Goal: Task Accomplishment & Management: Manage account settings

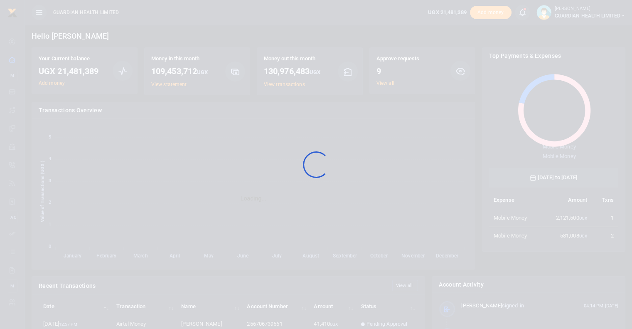
scroll to position [110, 123]
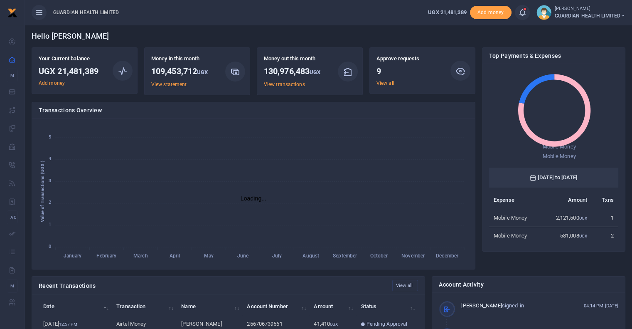
click at [522, 14] on icon at bounding box center [522, 12] width 8 height 9
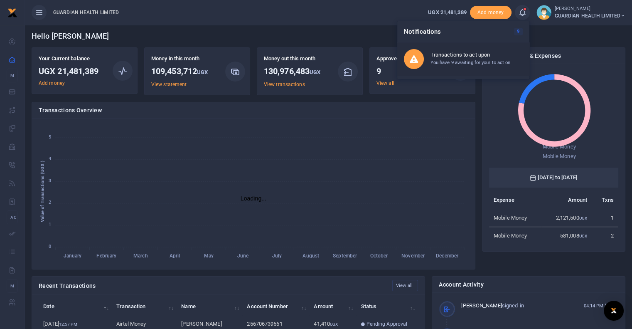
click at [471, 54] on h6 "Transactions to act upon" at bounding box center [476, 55] width 92 height 7
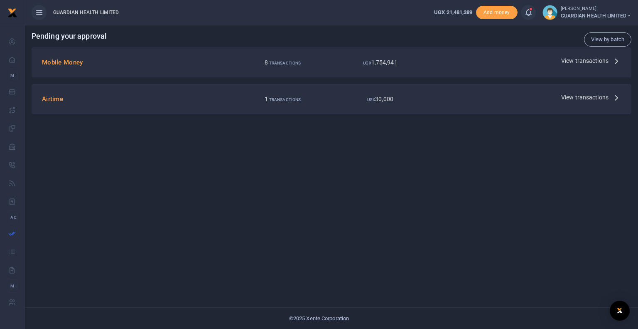
click at [588, 62] on span "View transactions" at bounding box center [584, 60] width 47 height 9
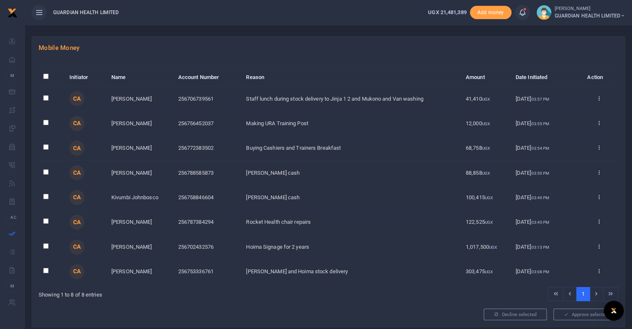
scroll to position [25, 0]
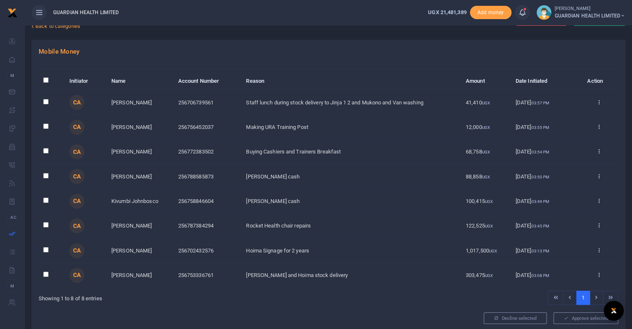
click at [47, 81] on input "\a \a : activate to sort column descending" at bounding box center [45, 79] width 5 height 5
checkbox input "true"
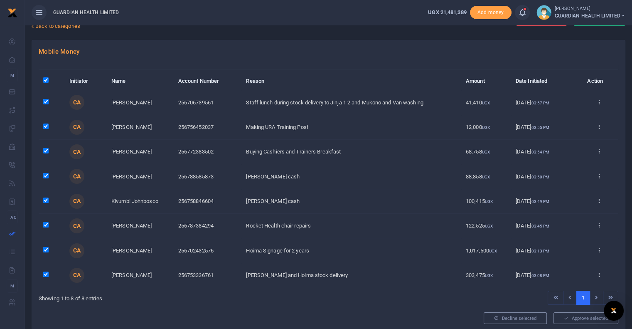
checkbox input "true"
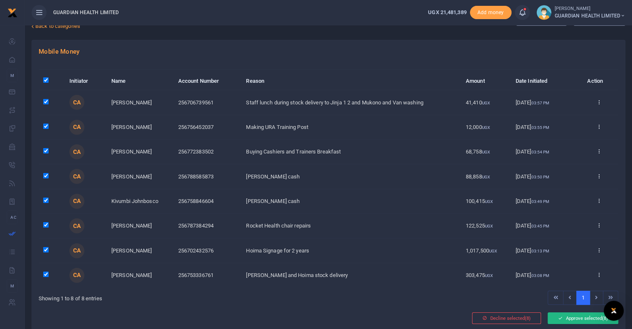
click at [560, 317] on icon at bounding box center [560, 318] width 5 height 6
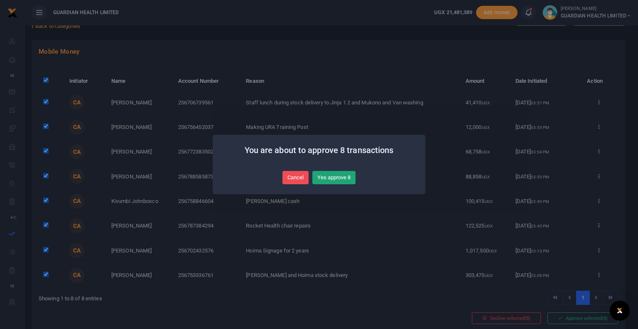
click at [337, 176] on button "Yes approve 8" at bounding box center [333, 177] width 43 height 13
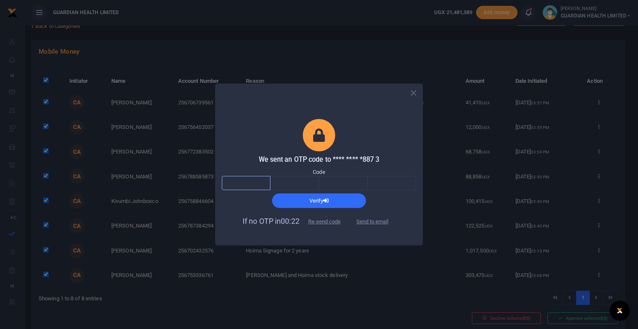
click at [247, 180] on input "text" at bounding box center [246, 183] width 49 height 14
type input "1"
type input "0"
type input "6"
